Goal: Transaction & Acquisition: Book appointment/travel/reservation

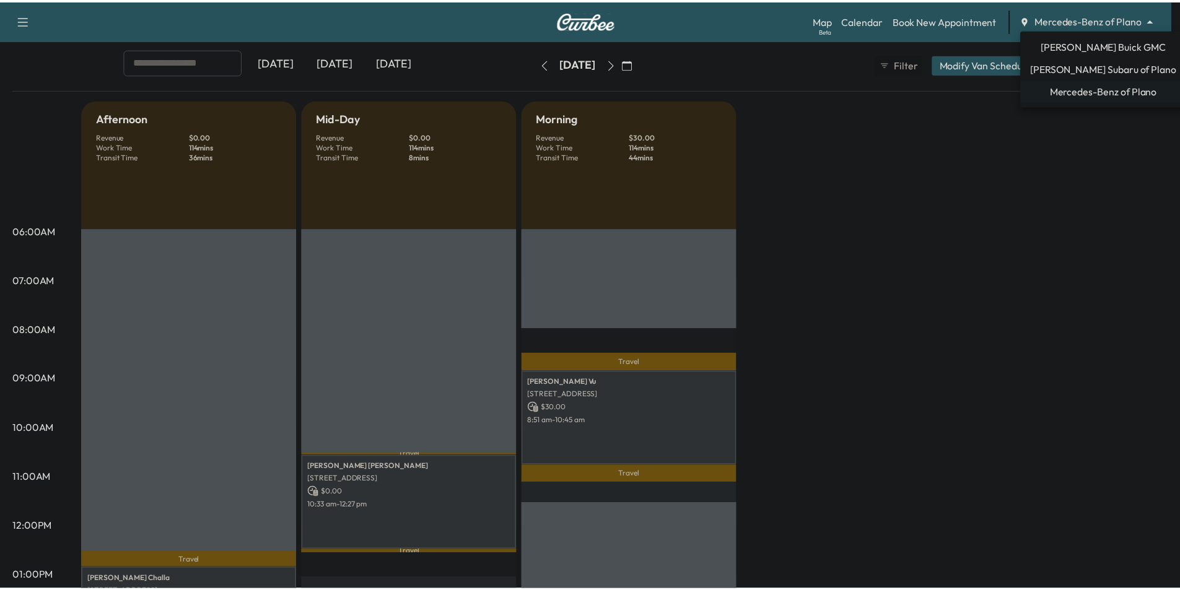
scroll to position [62, 0]
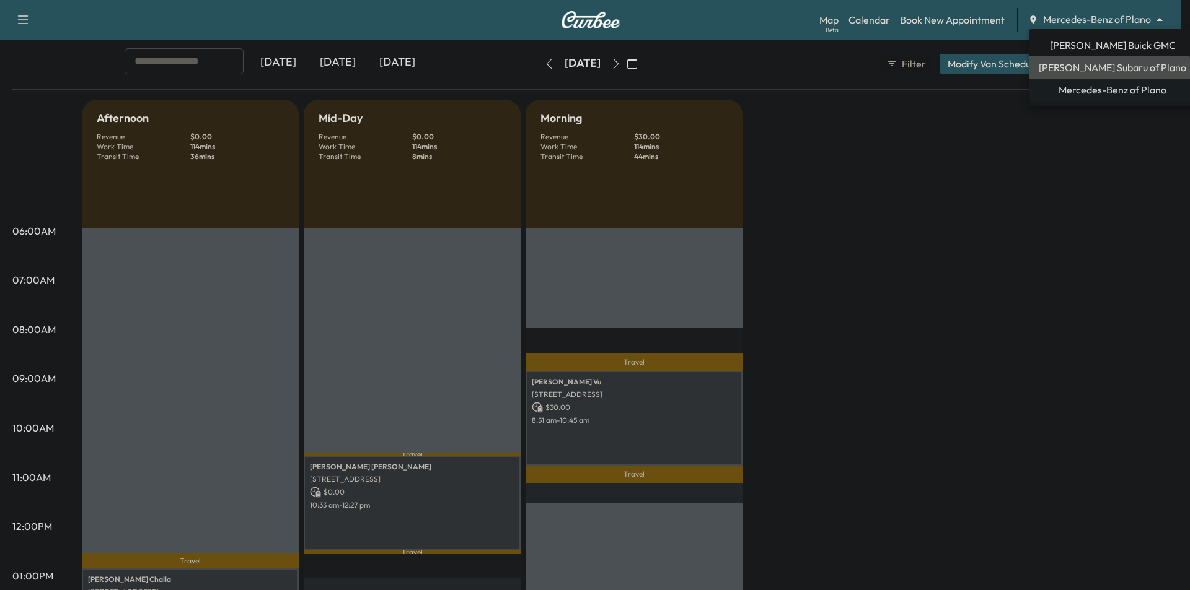
click at [1108, 69] on span "[PERSON_NAME] Subaru of Plano" at bounding box center [1111, 67] width 147 height 15
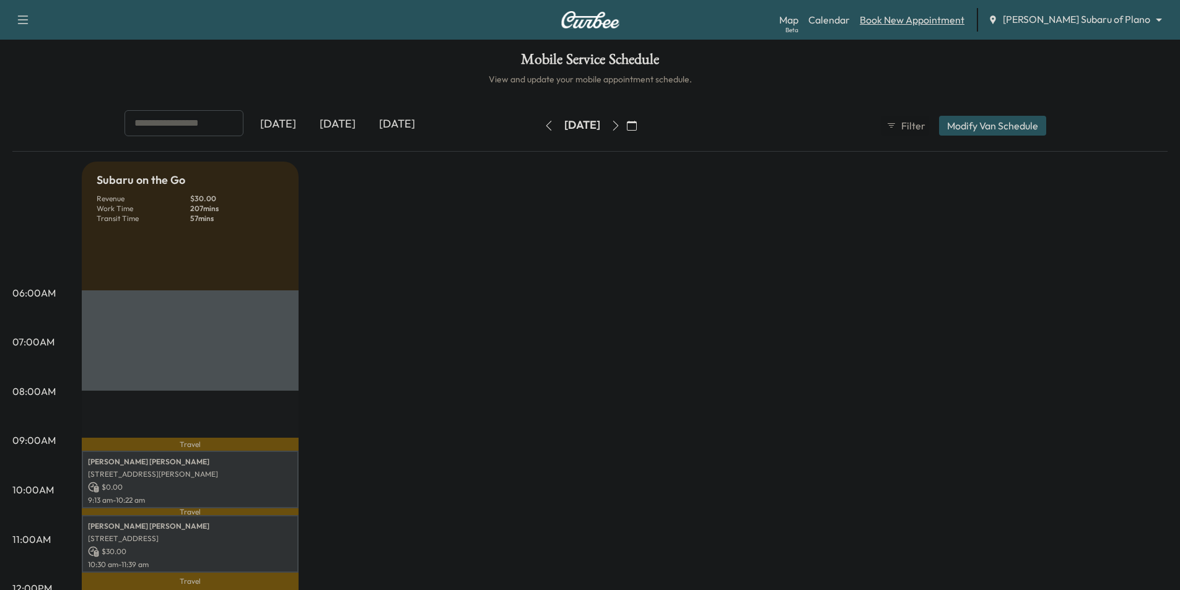
click at [961, 23] on link "Book New Appointment" at bounding box center [912, 19] width 105 height 15
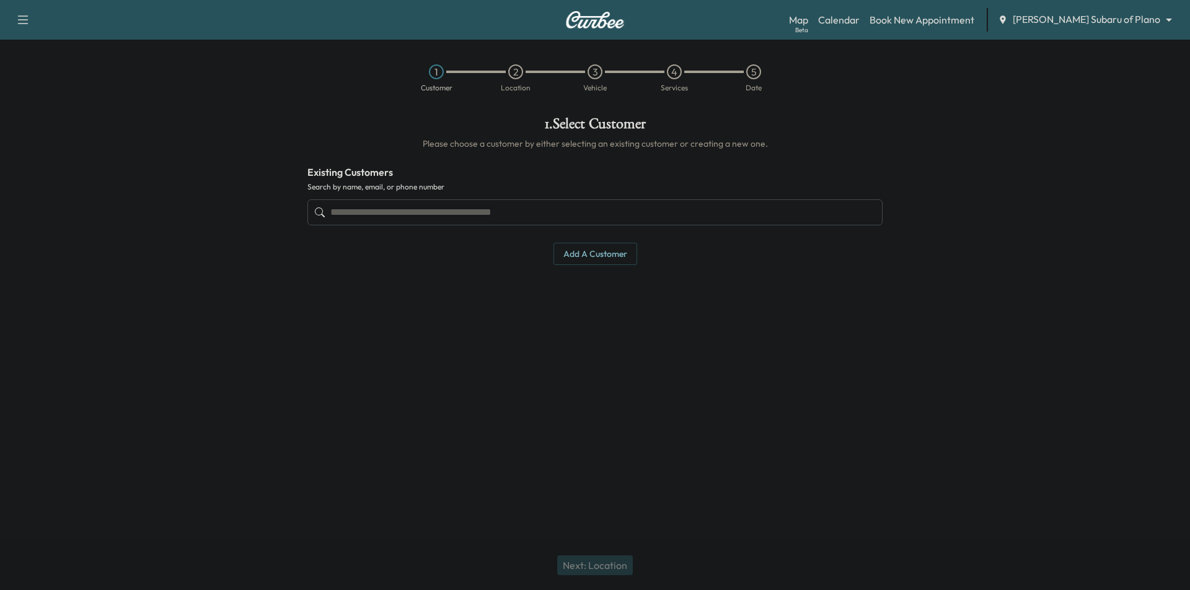
click at [605, 214] on input "text" at bounding box center [594, 213] width 575 height 26
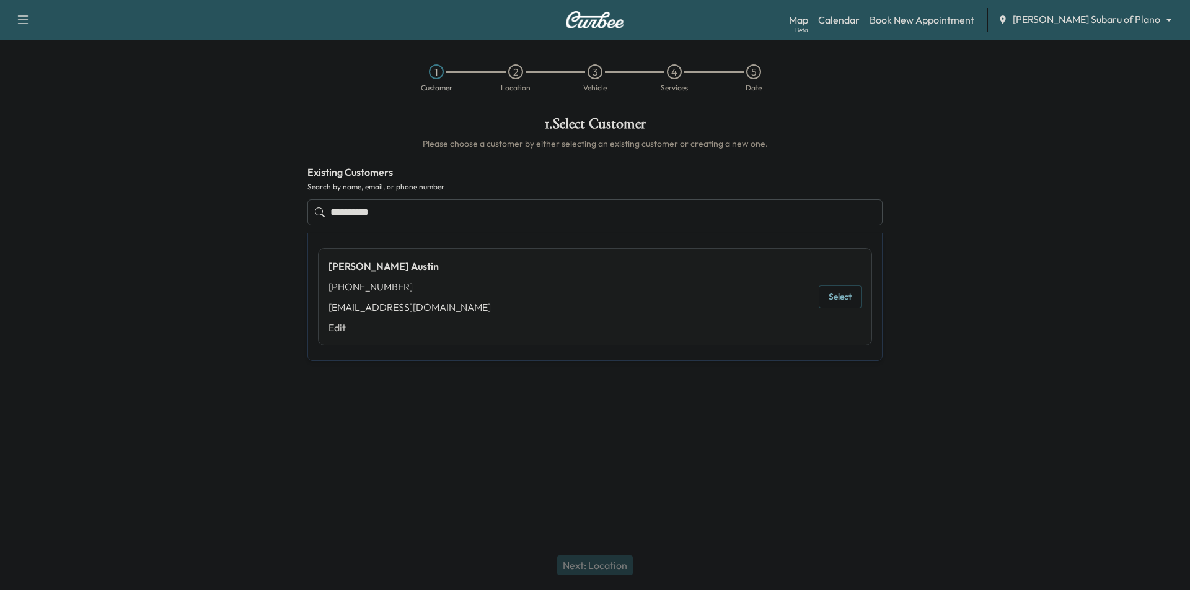
click at [843, 289] on button "Select" at bounding box center [839, 297] width 43 height 23
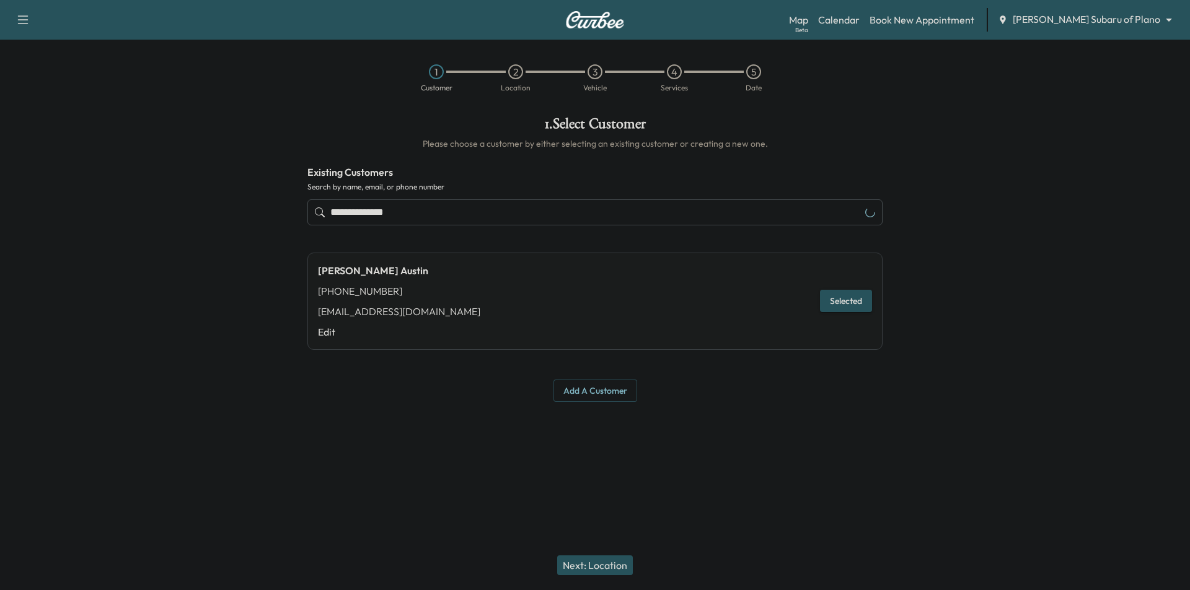
type input "**********"
click at [615, 558] on button "Next: Location" at bounding box center [595, 566] width 76 height 20
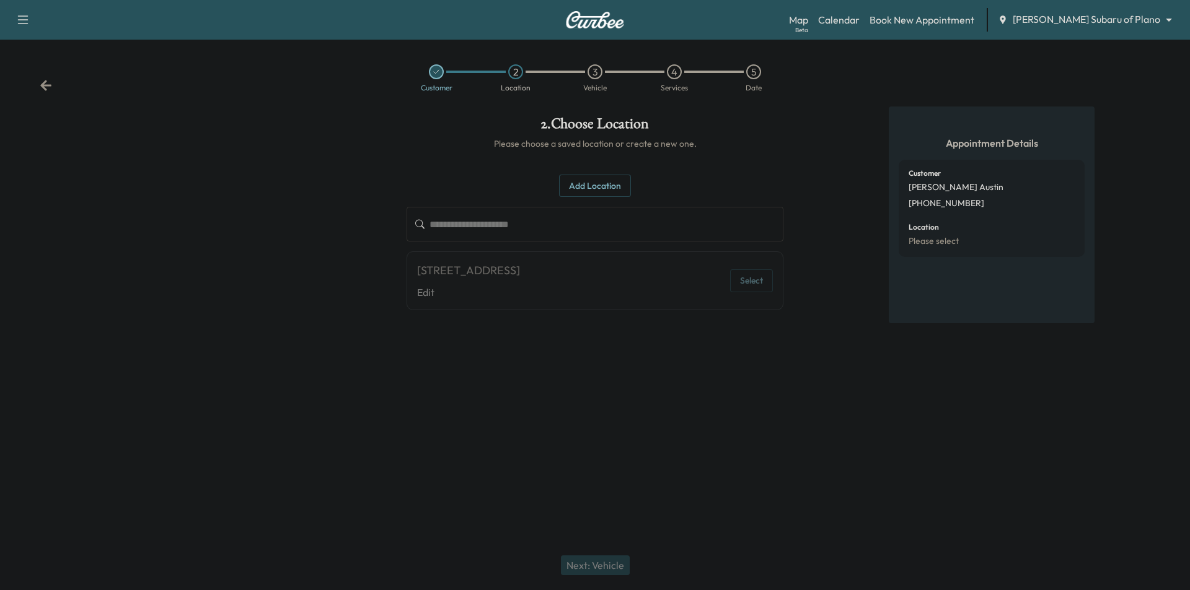
click at [643, 287] on div "[STREET_ADDRESS] Edit Select" at bounding box center [594, 281] width 377 height 59
click at [649, 283] on div "[STREET_ADDRESS] Edit Select" at bounding box center [594, 281] width 377 height 59
